Goal: Transaction & Acquisition: Purchase product/service

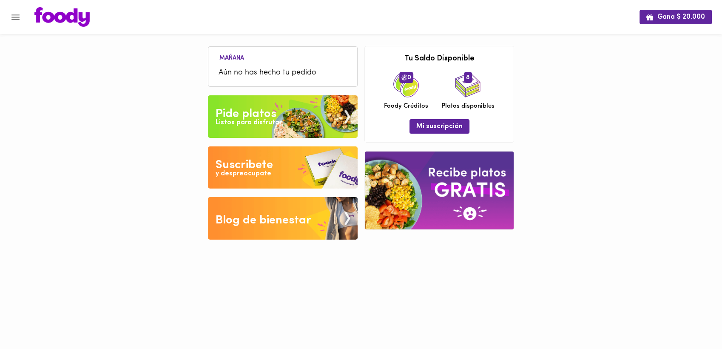
click at [239, 120] on div "Listos para disfrutar" at bounding box center [249, 123] width 66 height 10
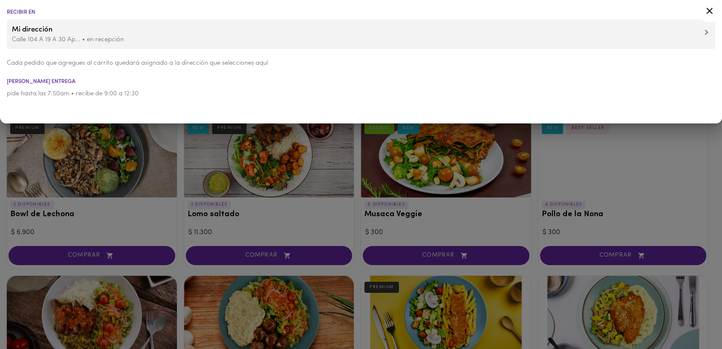
drag, startPoint x: 611, startPoint y: 163, endPoint x: 615, endPoint y: 159, distance: 6.6
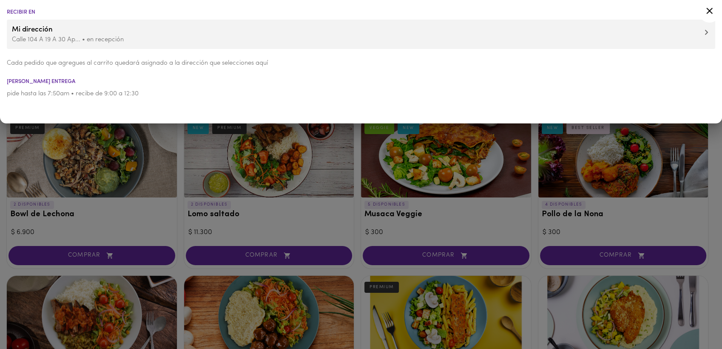
click at [615, 159] on div at bounding box center [361, 174] width 722 height 349
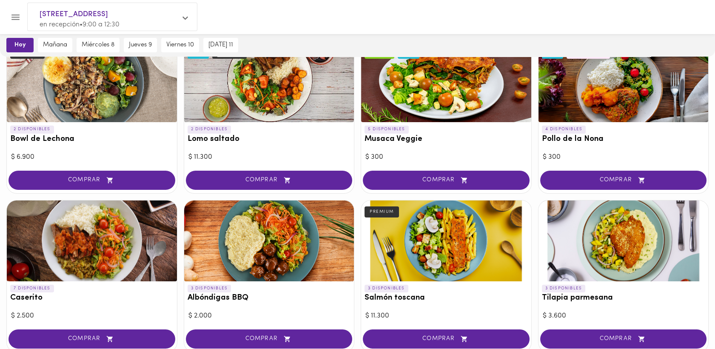
scroll to position [85, 0]
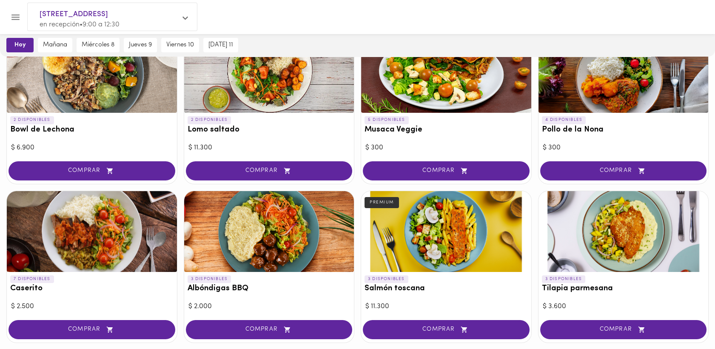
click at [254, 246] on div at bounding box center [269, 231] width 170 height 81
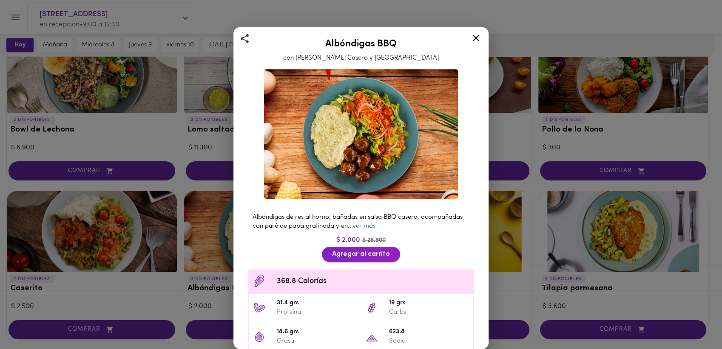
click at [361, 250] on span "Agregar al carrito" at bounding box center [361, 254] width 58 height 8
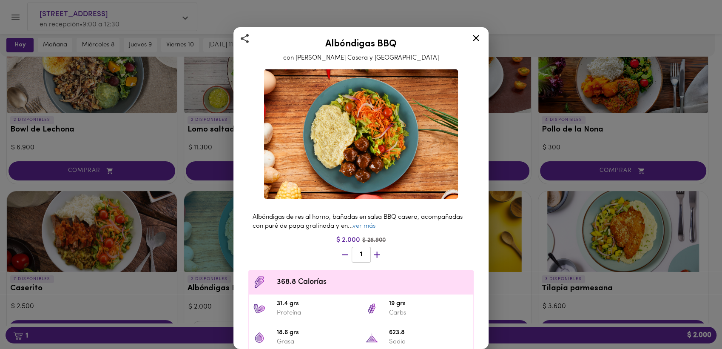
click at [572, 23] on div "Albóndigas BBQ con Salsa Barbacoa Casera y Puré Albóndigas de res al horno, bañ…" at bounding box center [361, 174] width 722 height 349
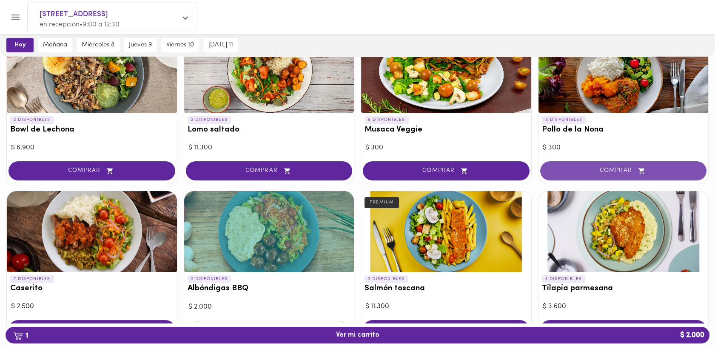
click at [618, 169] on span "COMPRAR" at bounding box center [624, 170] width 146 height 7
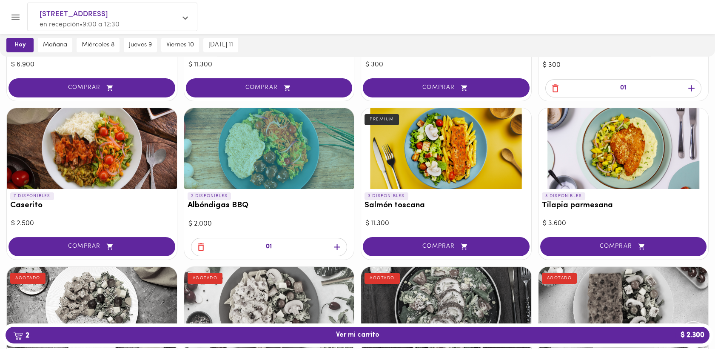
scroll to position [239, 0]
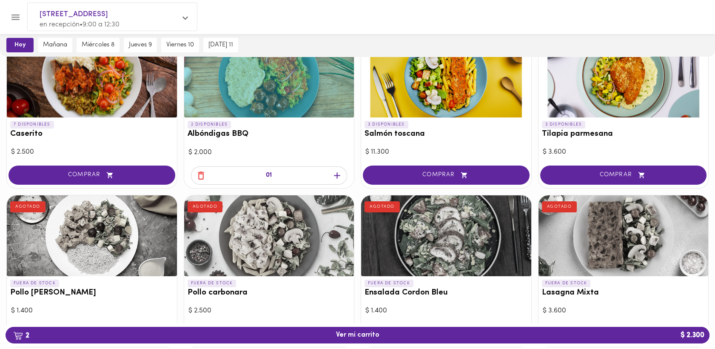
click at [201, 172] on icon "button" at bounding box center [201, 175] width 11 height 11
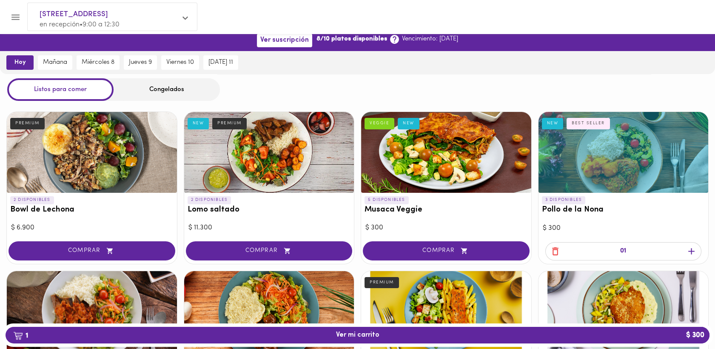
scroll to position [0, 0]
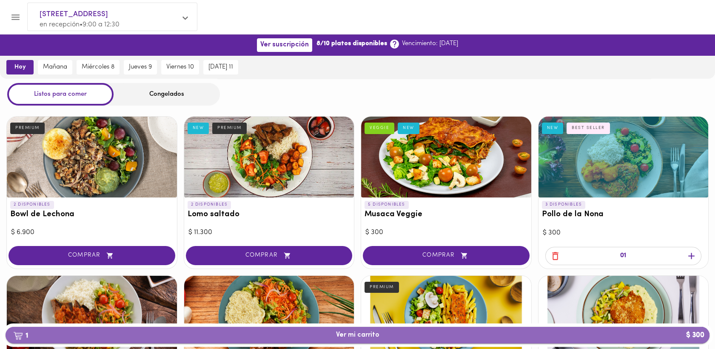
click at [348, 335] on span "1 Ver mi carrito $ 300" at bounding box center [357, 335] width 43 height 8
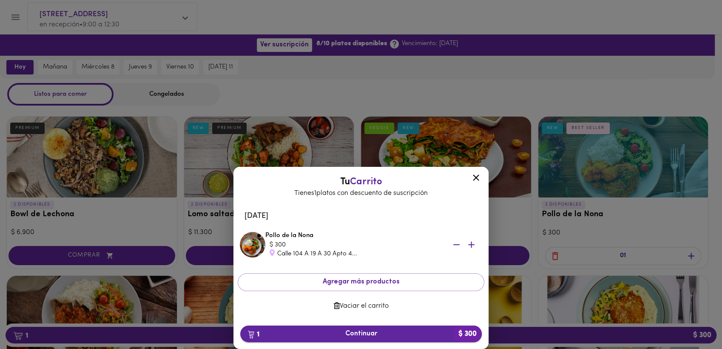
click at [358, 336] on span "1 Continuar $ 300" at bounding box center [361, 334] width 228 height 8
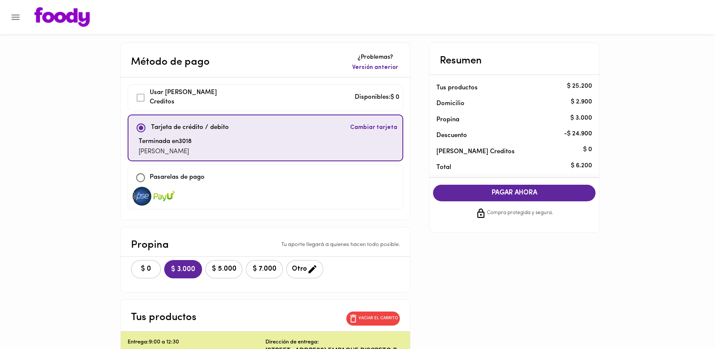
click at [140, 266] on span "$ 0" at bounding box center [146, 269] width 19 height 8
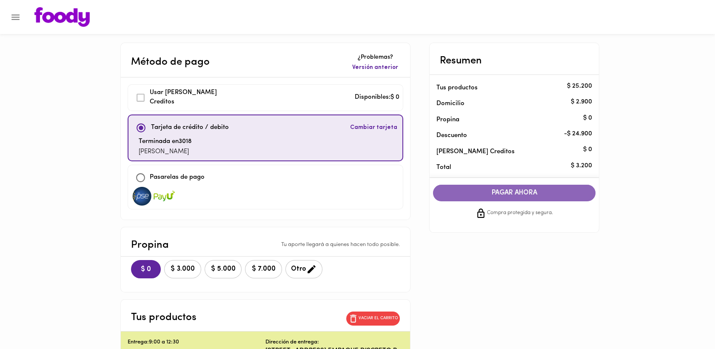
click at [517, 195] on span "PAGAR AHORA" at bounding box center [515, 193] width 146 height 8
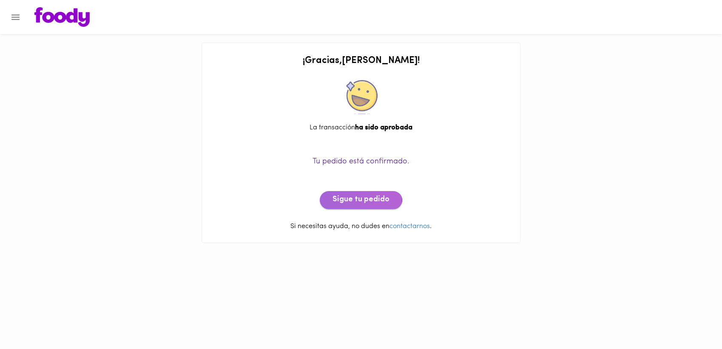
click at [353, 199] on span "Sigue tu pedido" at bounding box center [361, 199] width 57 height 9
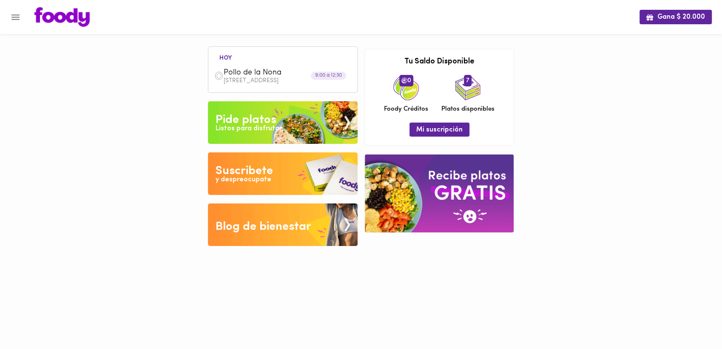
click at [283, 129] on img at bounding box center [283, 122] width 150 height 43
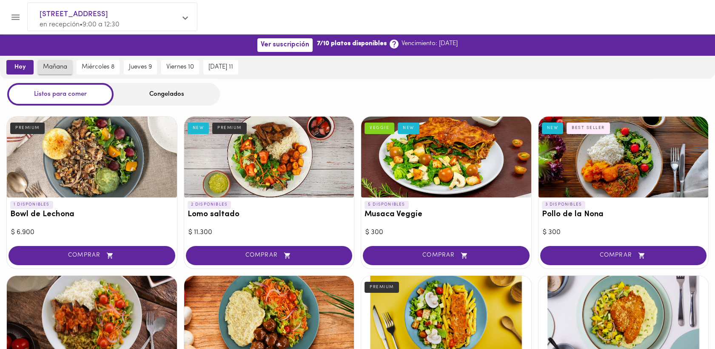
click at [49, 66] on span "mañana" at bounding box center [55, 67] width 24 height 8
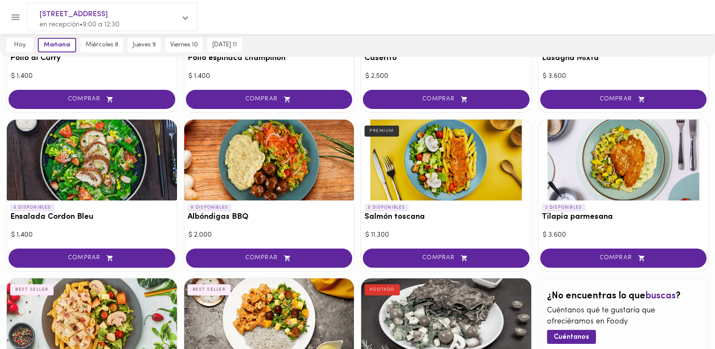
scroll to position [319, 0]
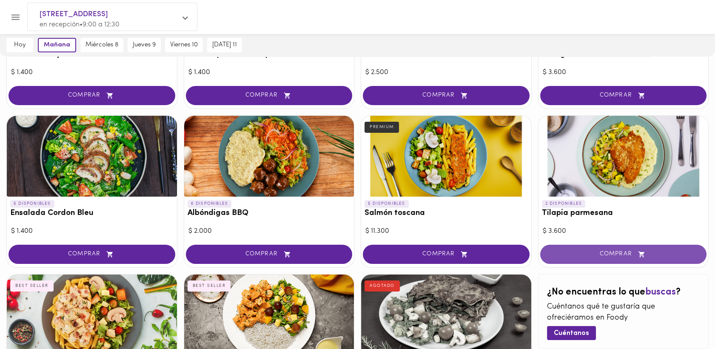
click at [628, 251] on span "COMPRAR" at bounding box center [624, 254] width 146 height 7
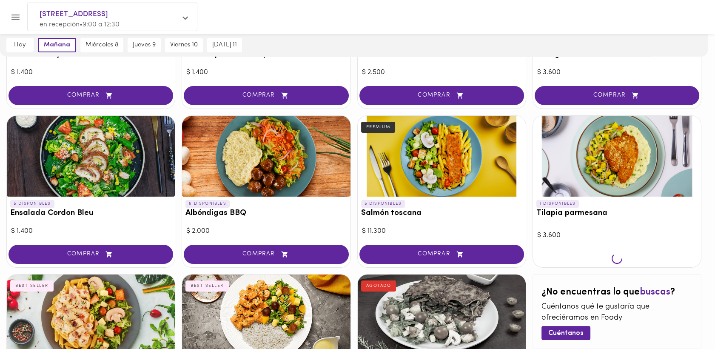
scroll to position [319, 0]
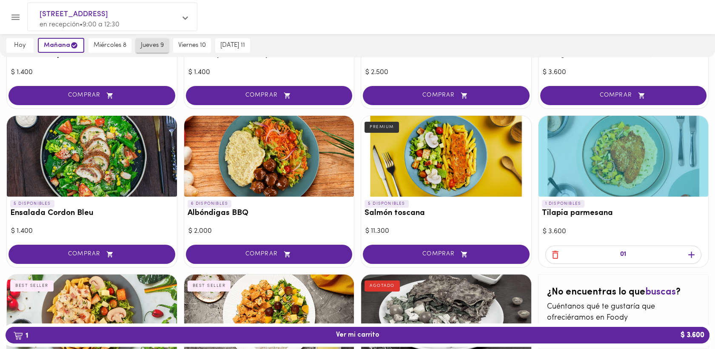
click at [153, 45] on span "jueves 9" at bounding box center [152, 46] width 23 height 8
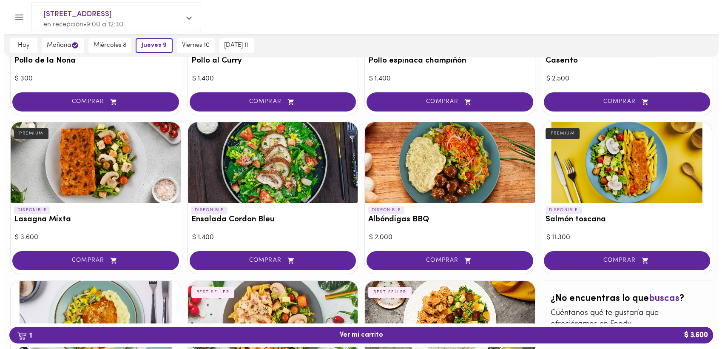
scroll to position [313, 0]
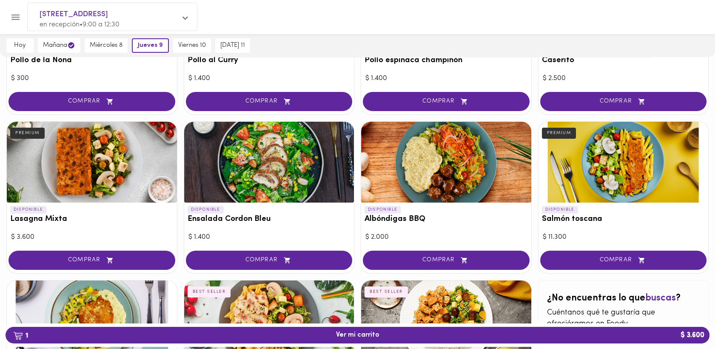
click at [619, 258] on span "COMPRAR" at bounding box center [624, 260] width 146 height 7
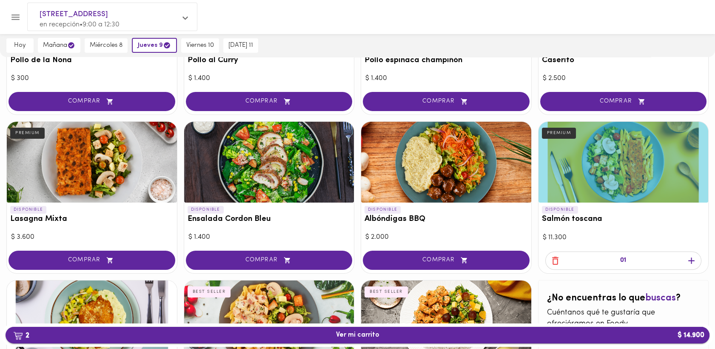
click at [348, 331] on span "2 Ver mi carrito $ 14.900" at bounding box center [357, 335] width 43 height 8
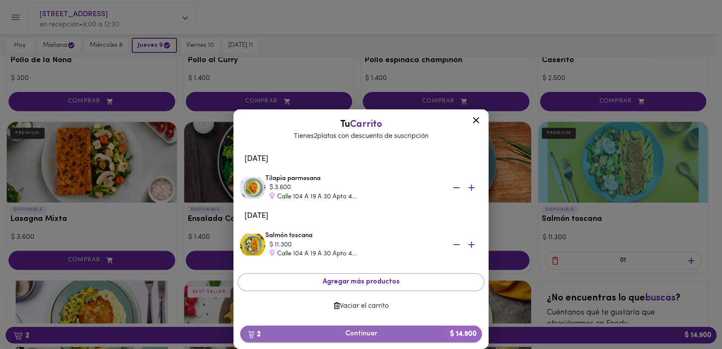
click at [364, 334] on span "2 Continuar $ 14.900" at bounding box center [361, 334] width 228 height 8
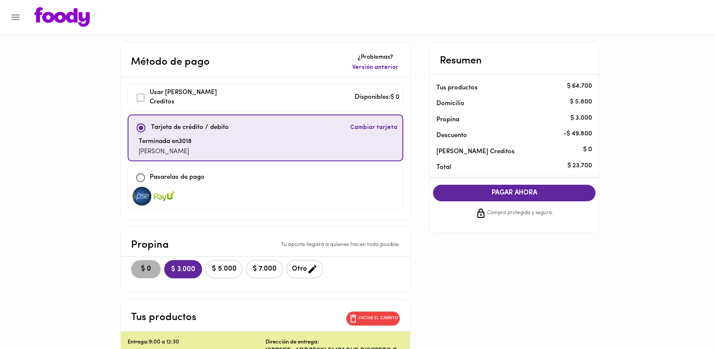
click at [146, 265] on span "$ 0" at bounding box center [146, 269] width 19 height 8
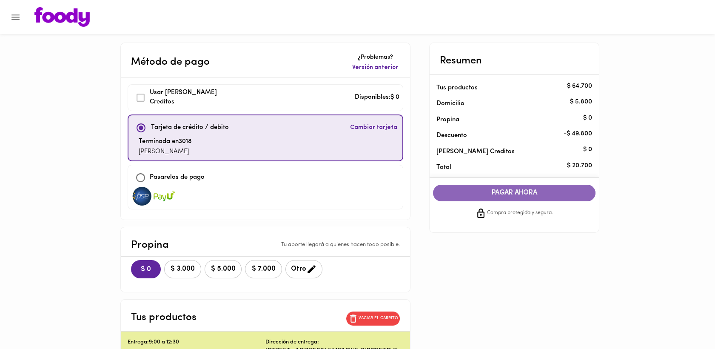
click at [516, 192] on span "PAGAR AHORA" at bounding box center [515, 193] width 146 height 8
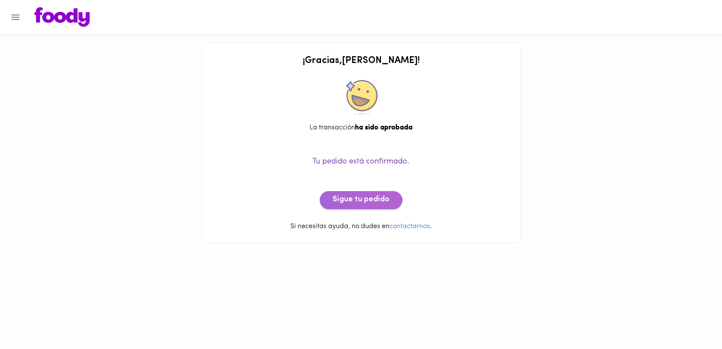
click at [341, 203] on span "Sigue tu pedido" at bounding box center [361, 199] width 57 height 9
